Goal: Register for event/course

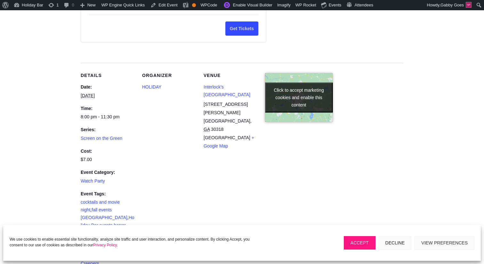
scroll to position [1051, 0]
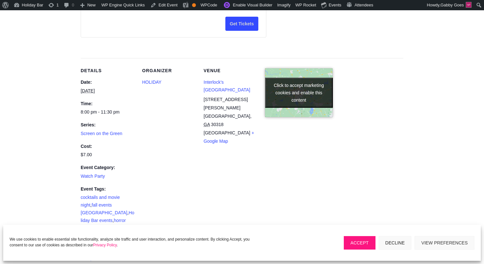
click at [293, 91] on button "Click to accept marketing cookies and enable this content" at bounding box center [299, 93] width 68 height 30
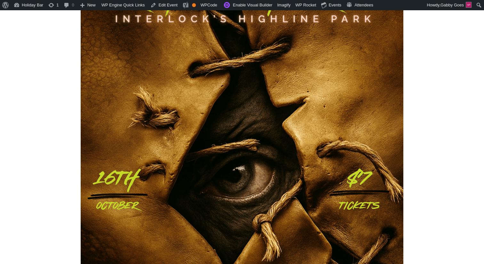
scroll to position [0, 0]
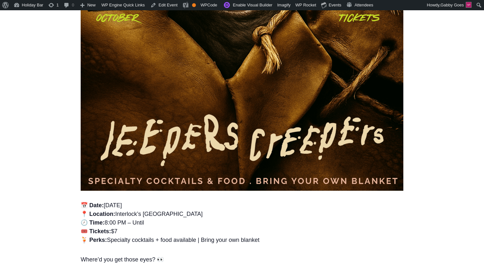
scroll to position [352, 0]
